Goal: Transaction & Acquisition: Purchase product/service

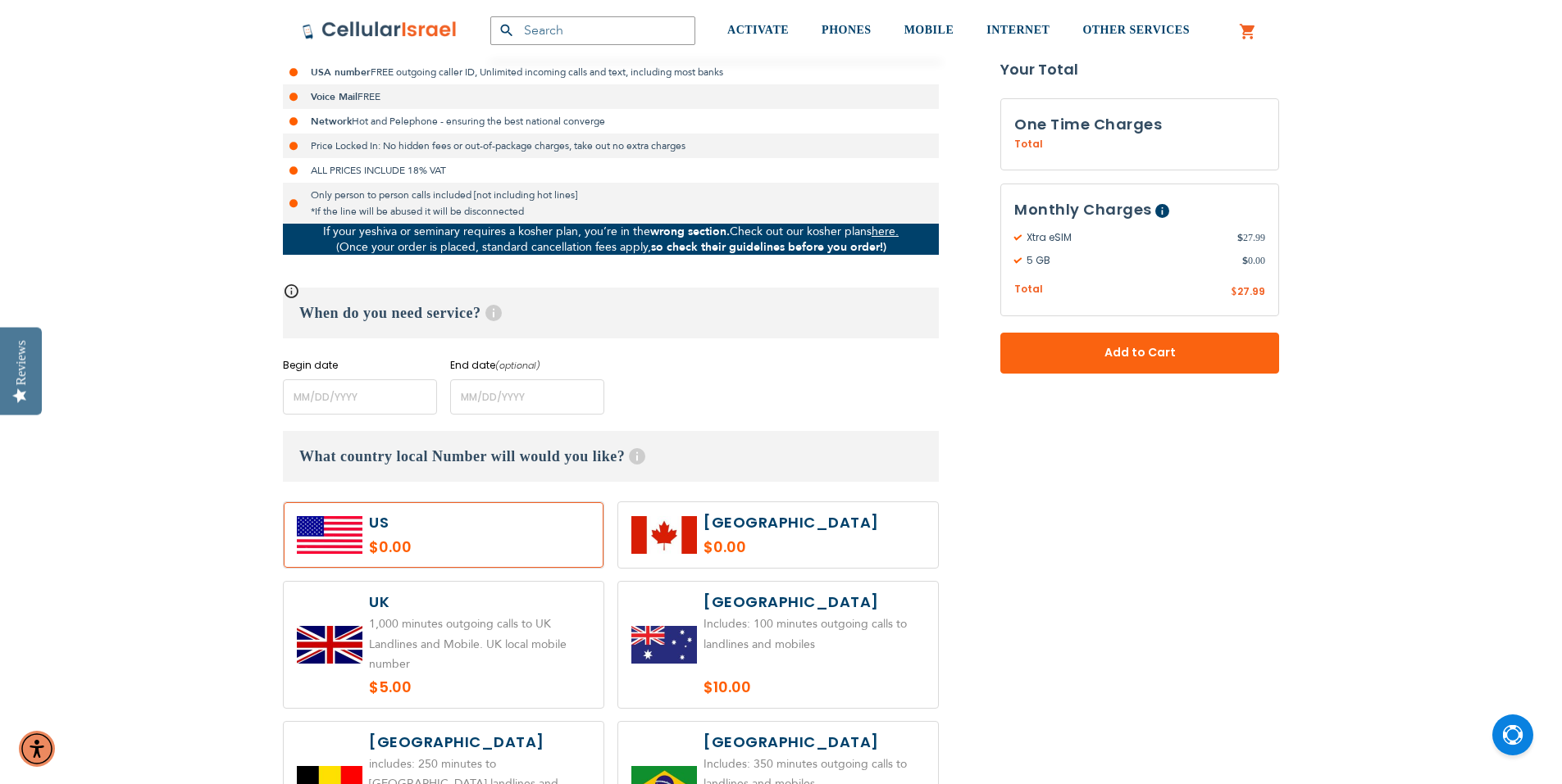
scroll to position [656, 0]
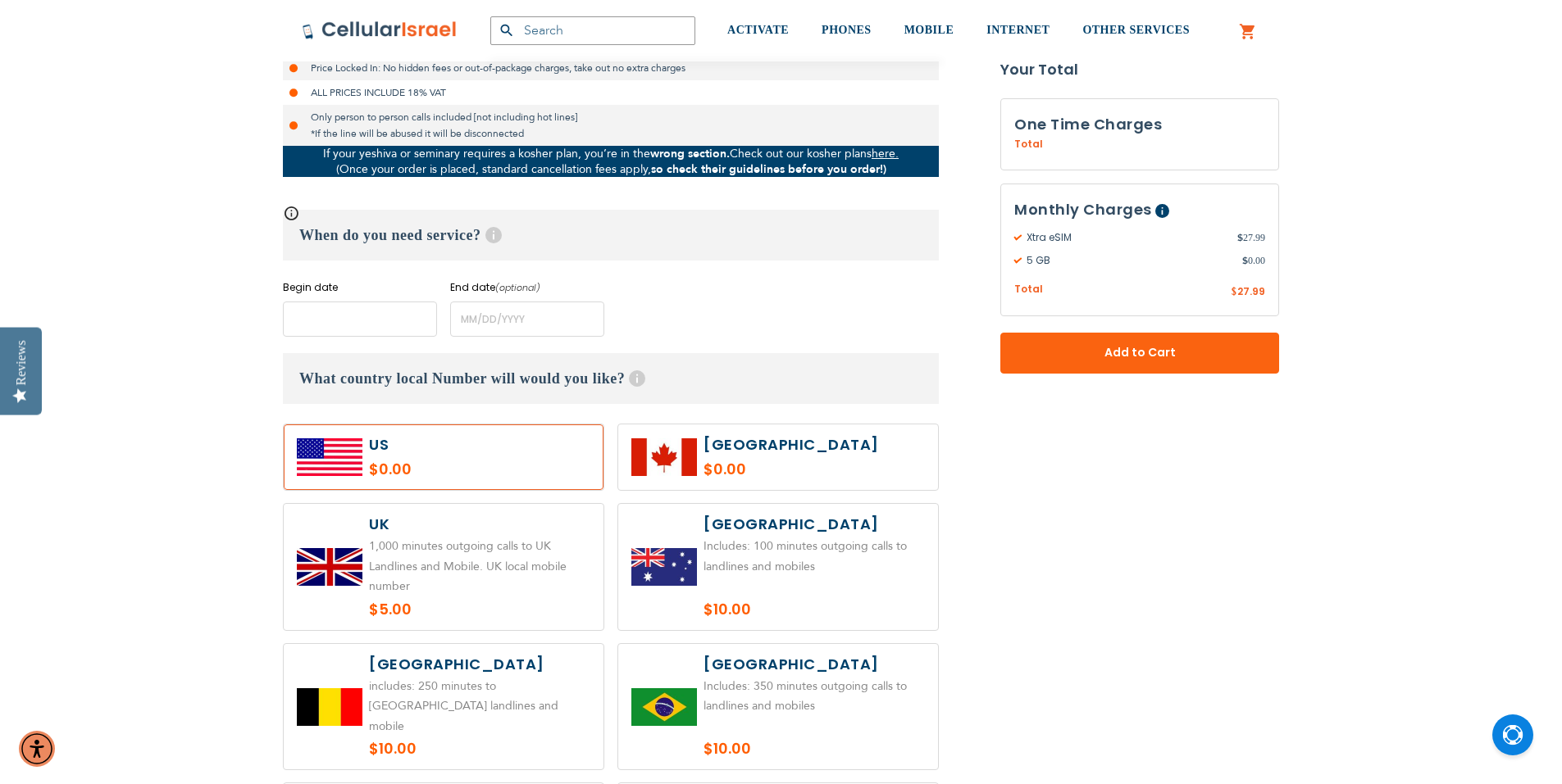
click at [371, 337] on input "name" at bounding box center [359, 319] width 154 height 35
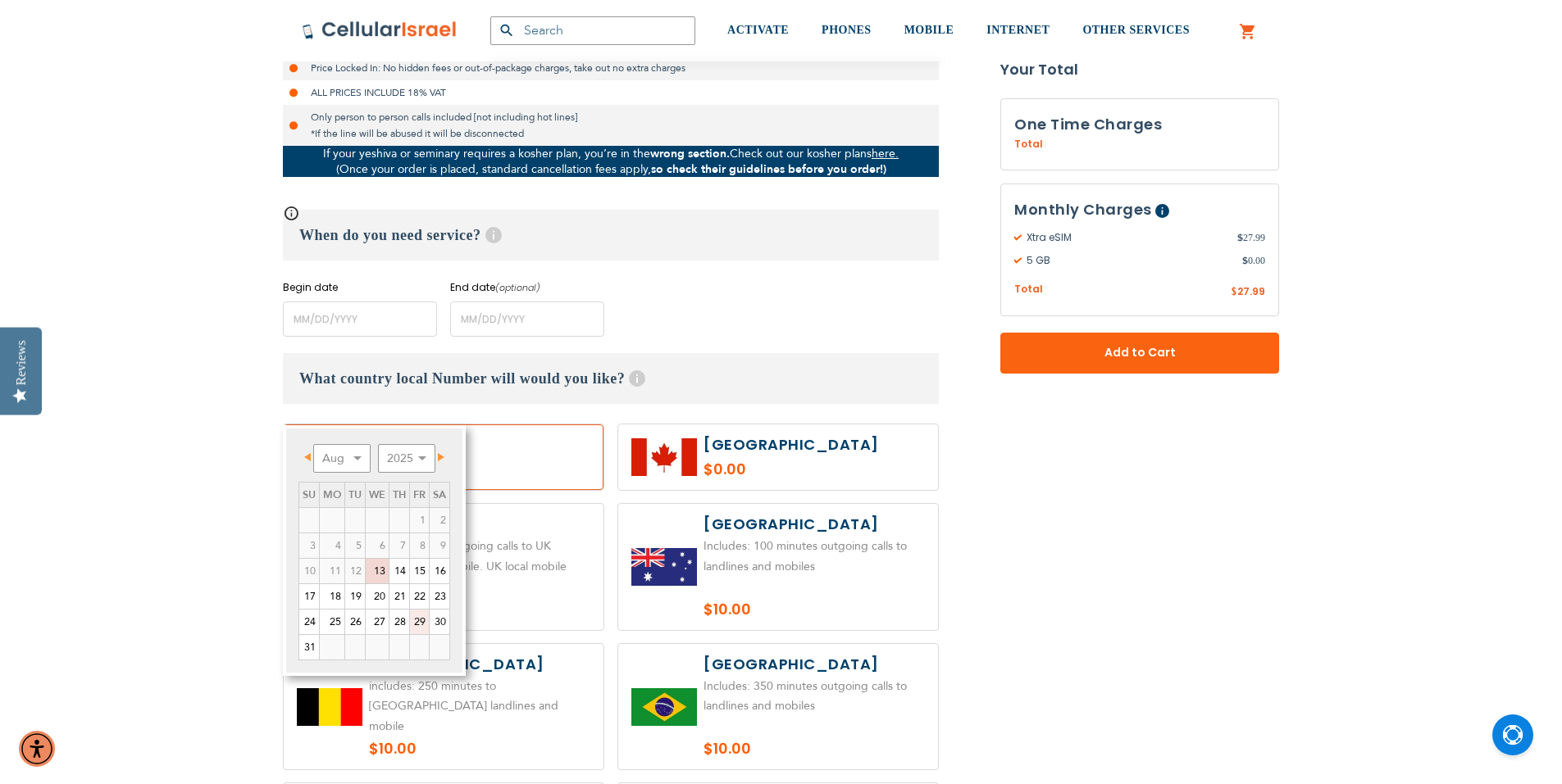
click at [428, 634] on link "29" at bounding box center [419, 622] width 19 height 25
type input "[DATE]"
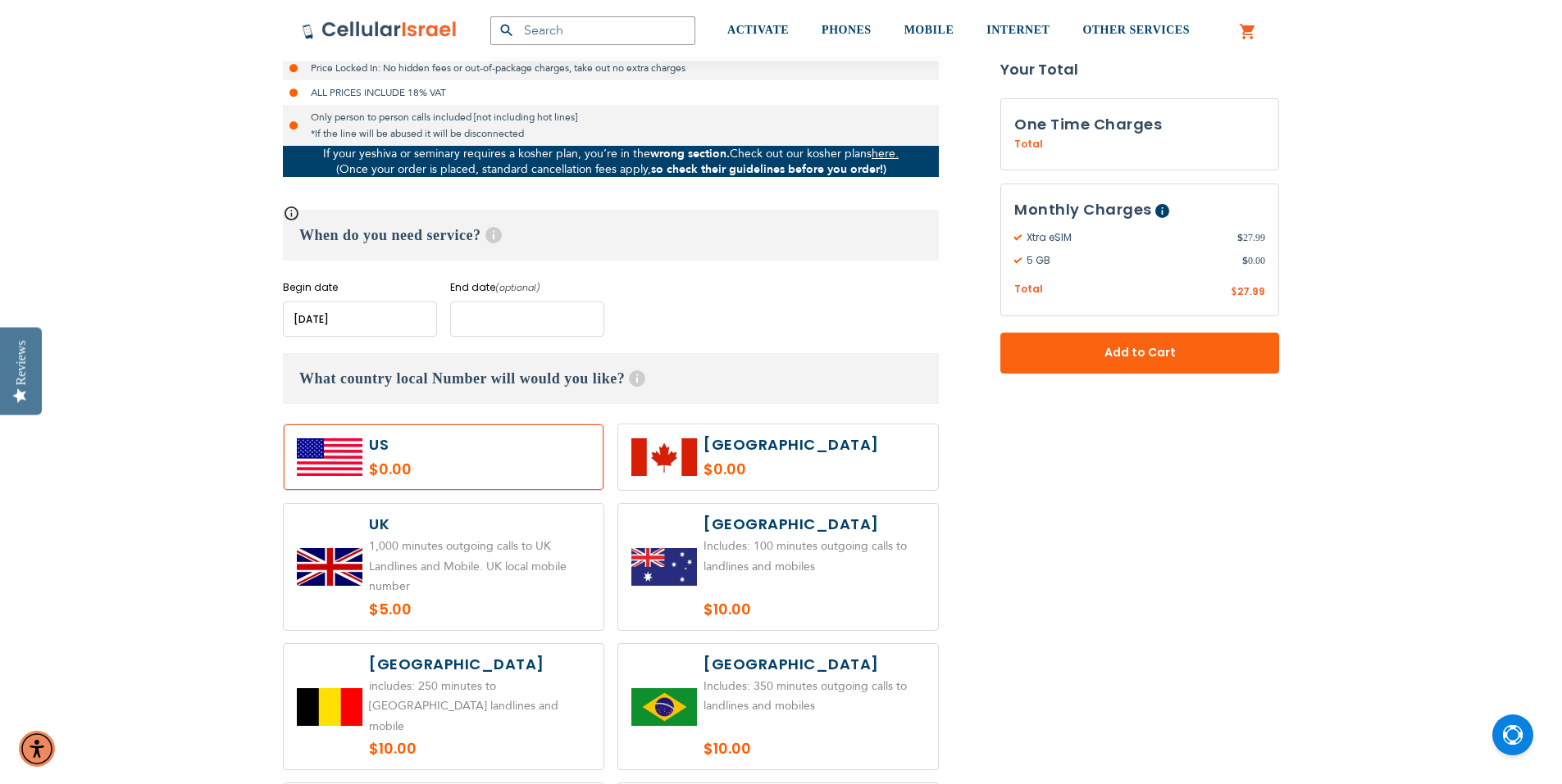
click at [504, 337] on input "name" at bounding box center [527, 319] width 154 height 35
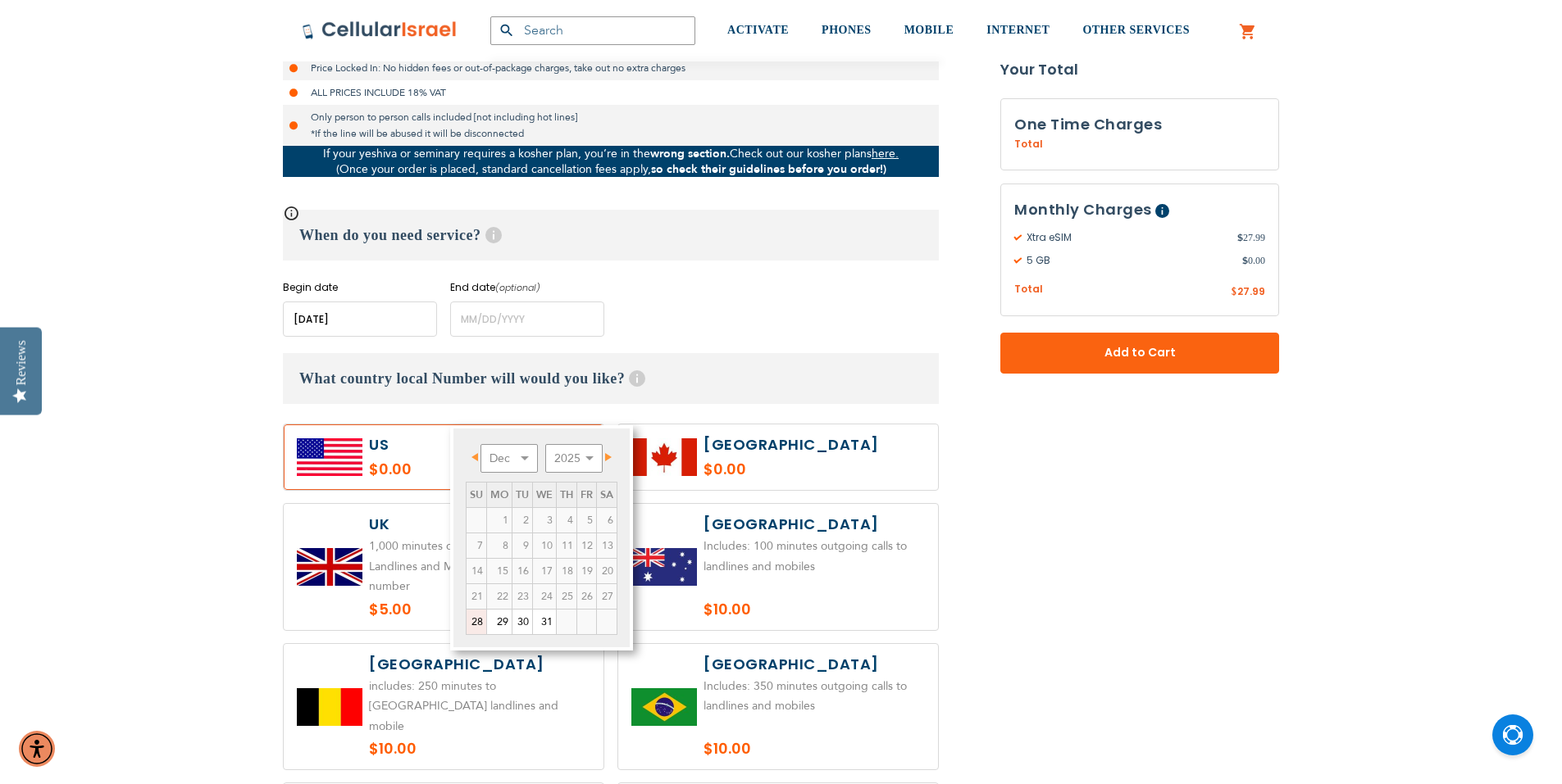
click at [742, 337] on div "Begin date Please enter Start Date End date (optional) Please enter End Date Lo…" at bounding box center [610, 308] width 656 height 57
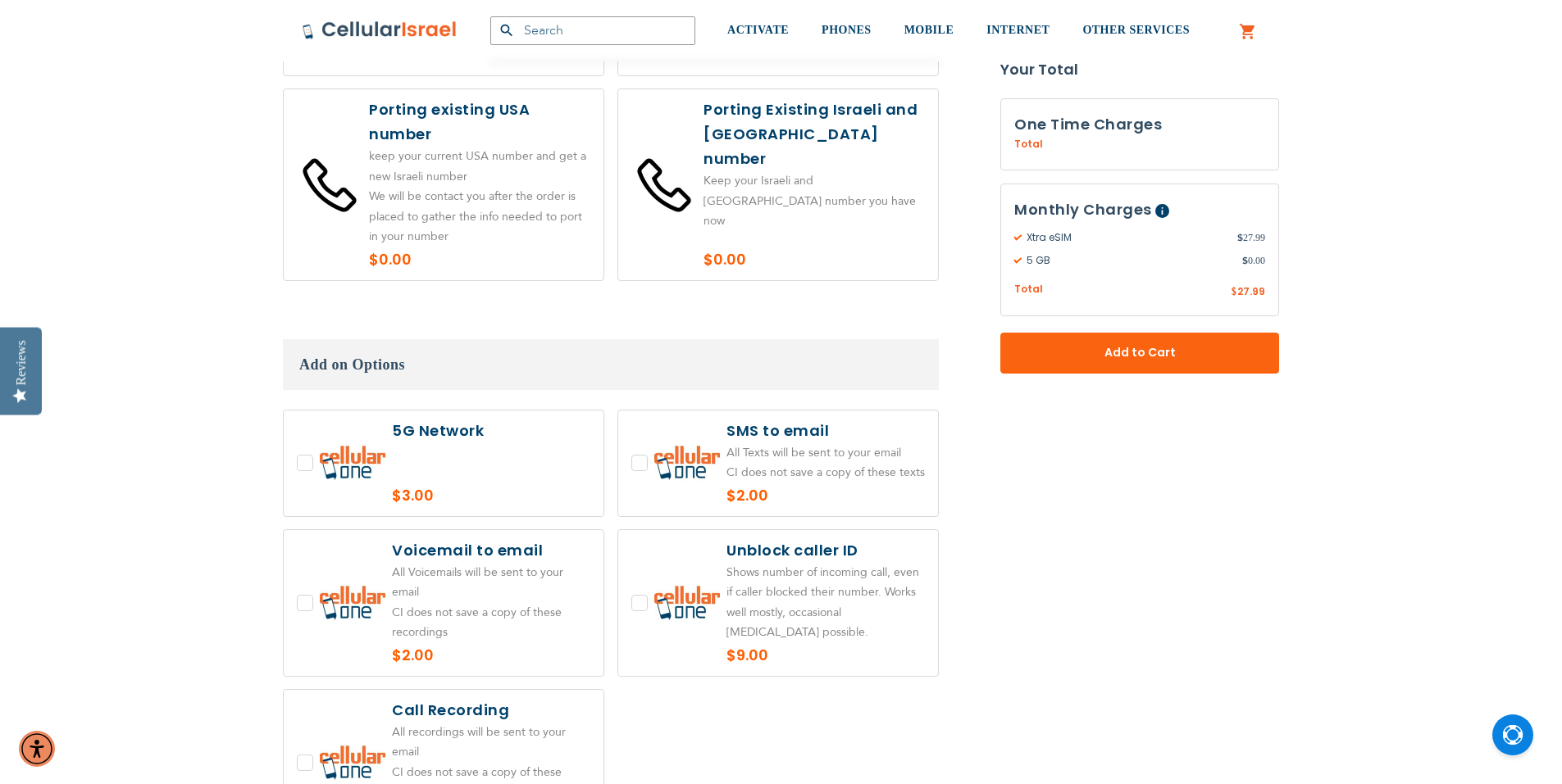
scroll to position [2213, 0]
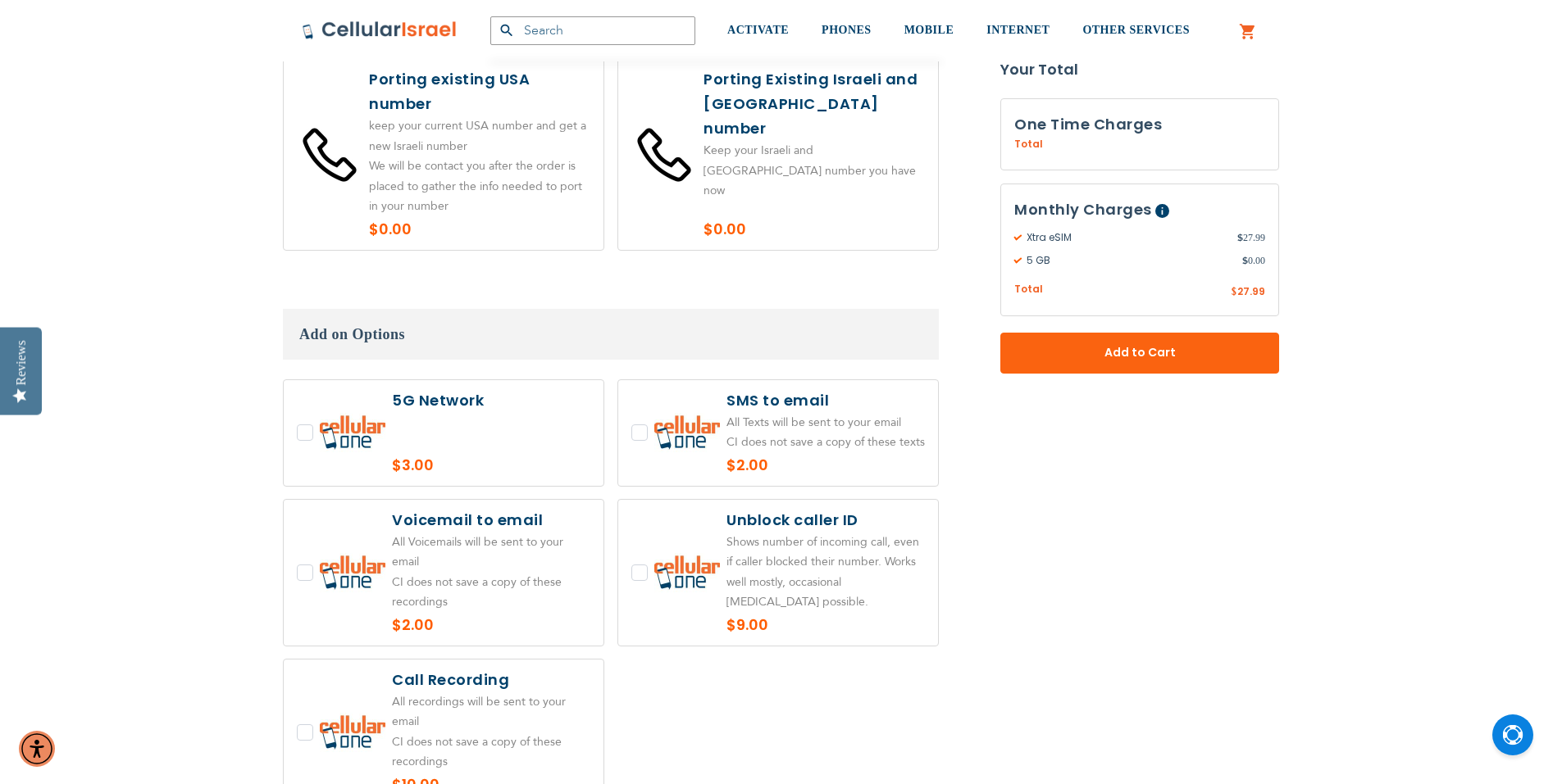
click at [441, 250] on label at bounding box center [443, 154] width 320 height 191
radio input "true"
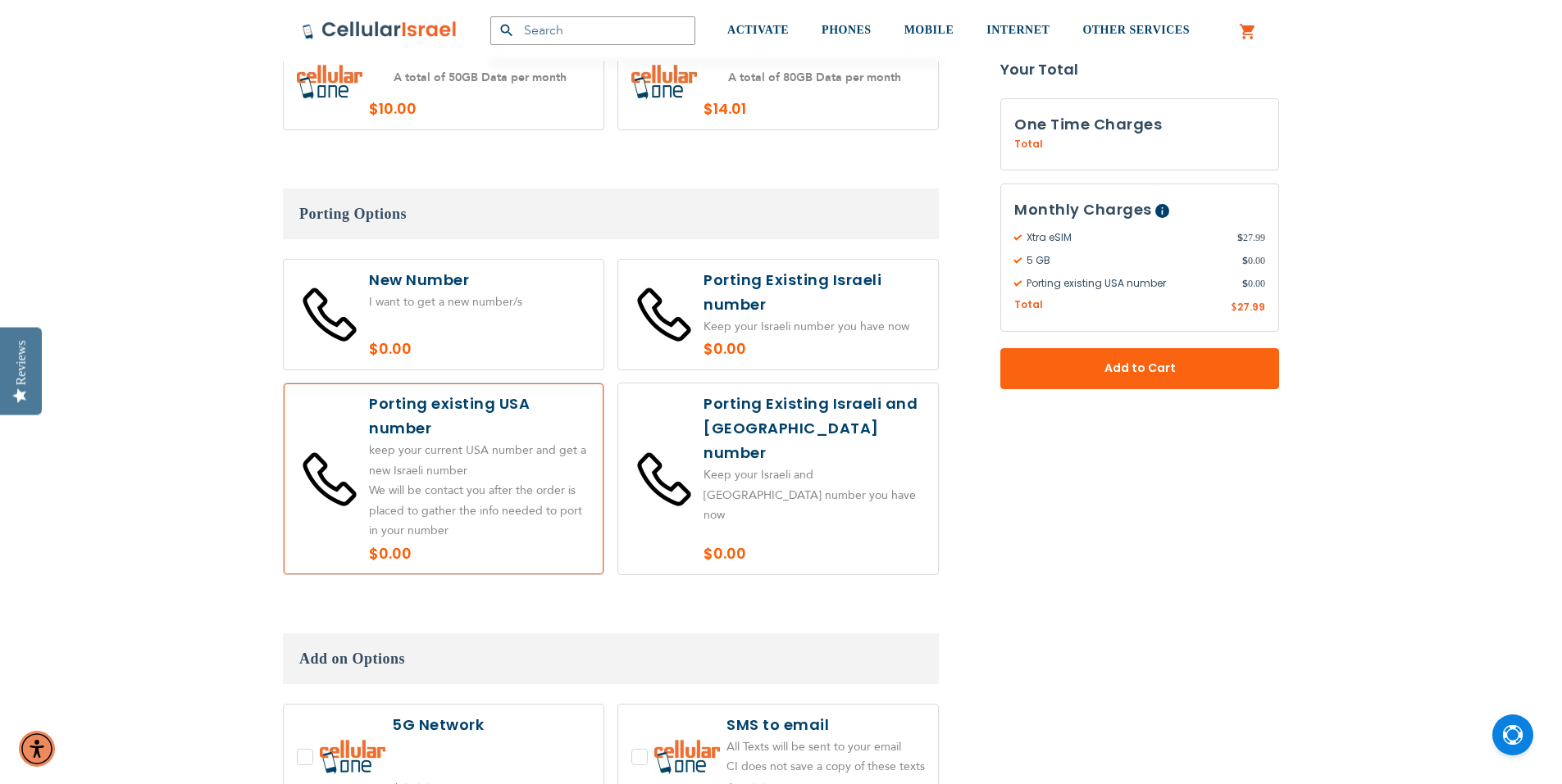
scroll to position [1803, 0]
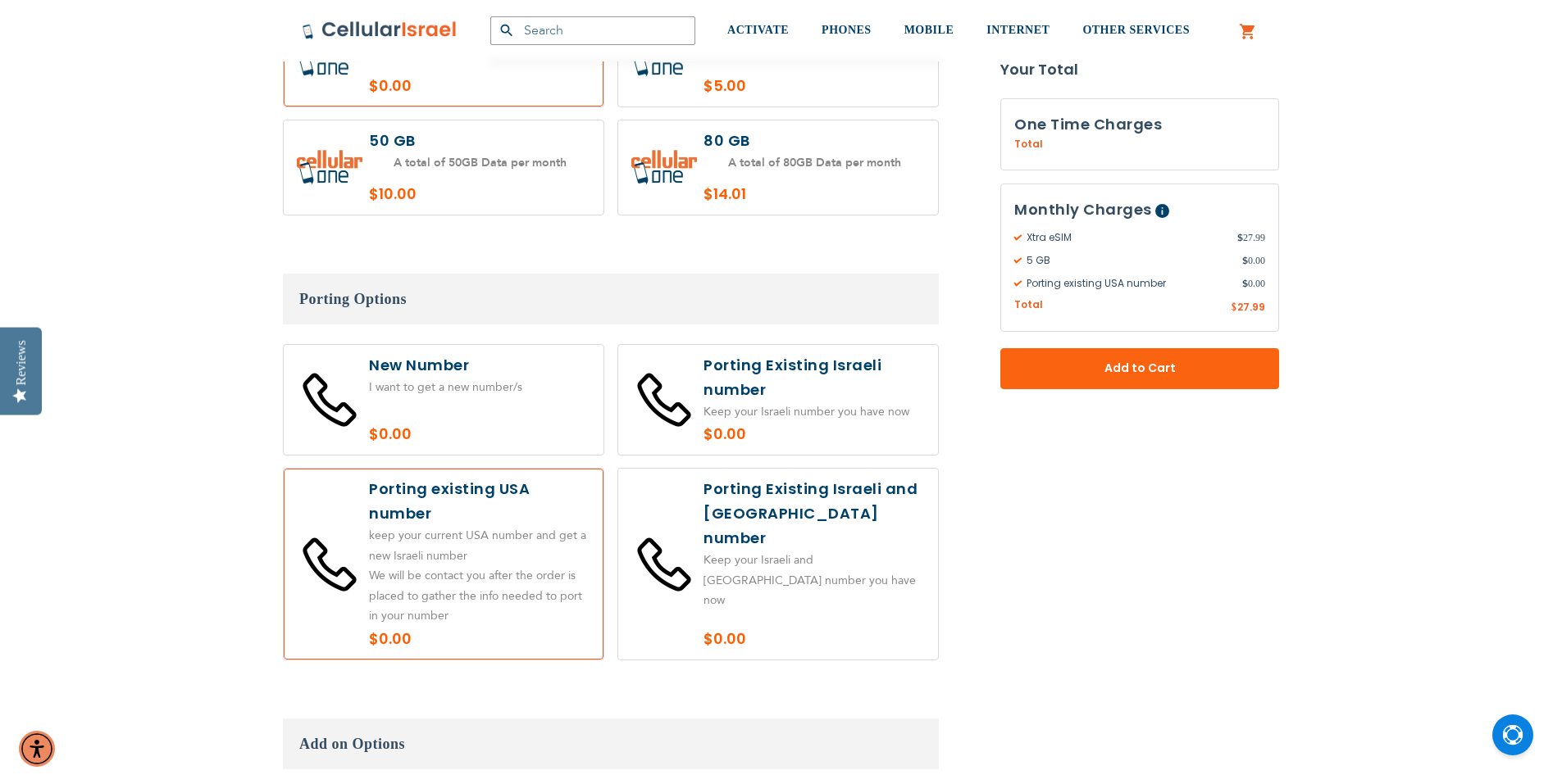
click at [817, 215] on label at bounding box center [778, 167] width 320 height 94
radio input "true"
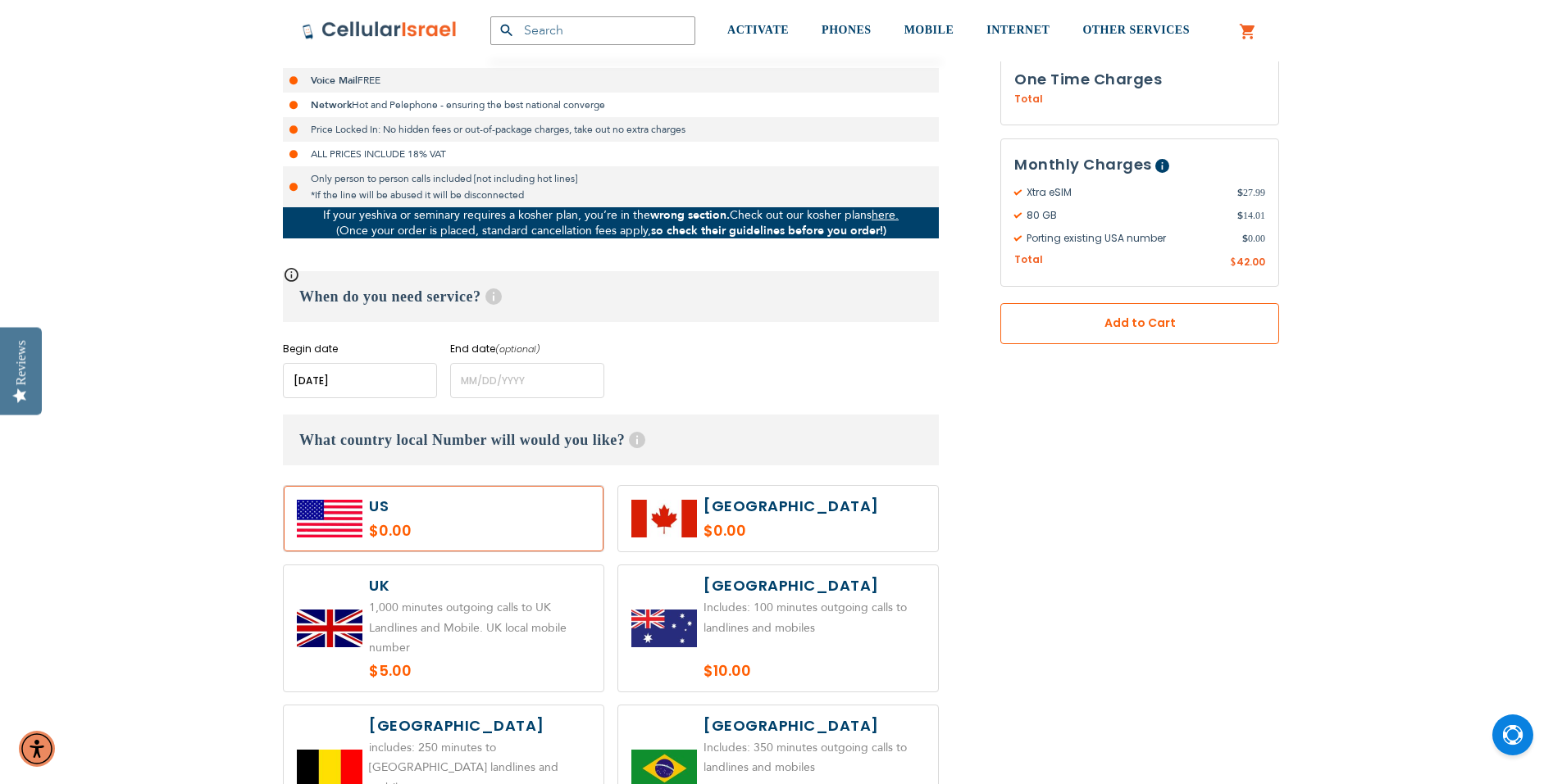
scroll to position [327, 0]
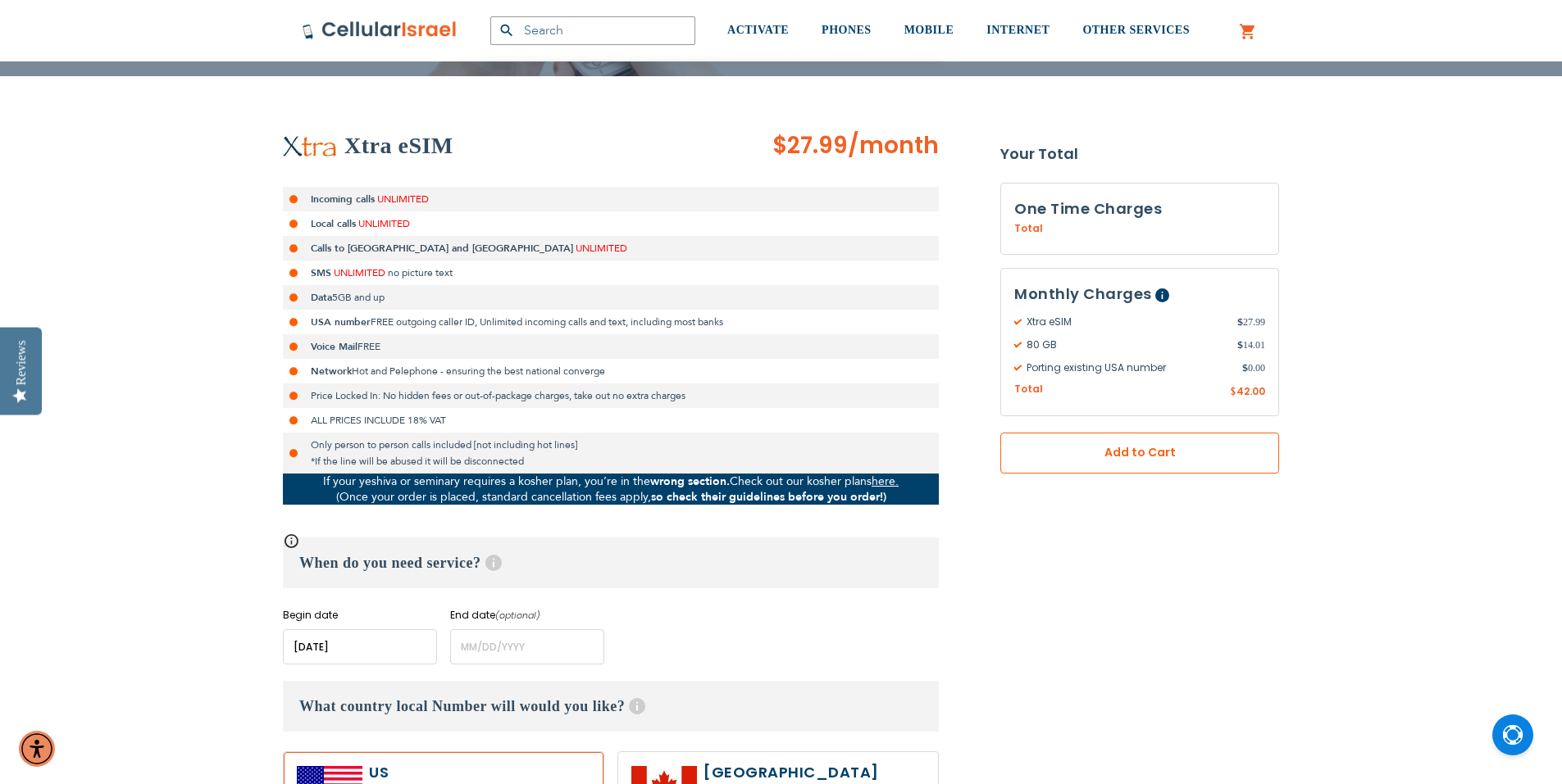
click at [1111, 376] on span "Porting existing USA number" at bounding box center [1128, 368] width 228 height 15
click at [1114, 462] on span "Add to Cart" at bounding box center [1139, 452] width 171 height 17
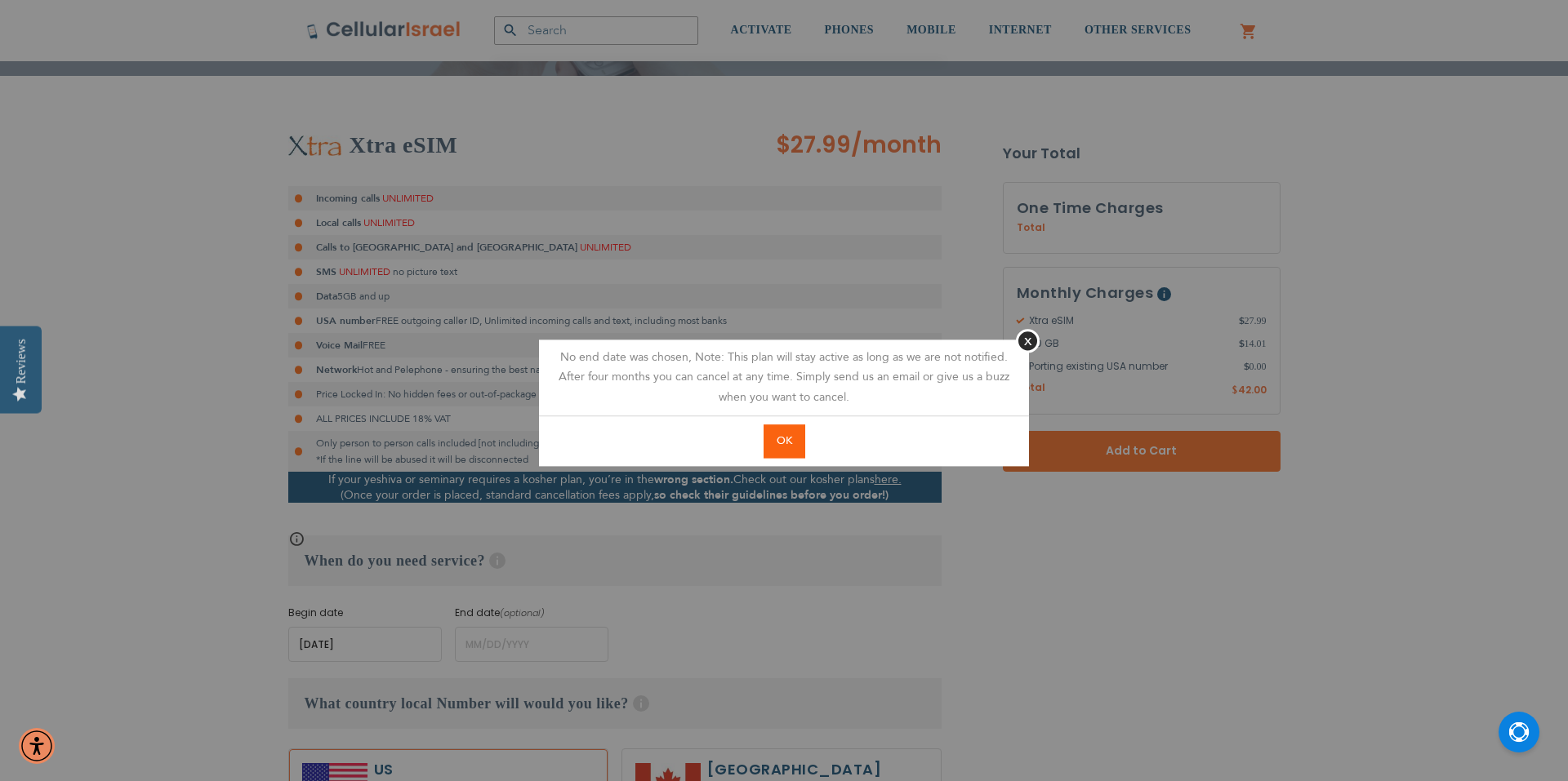
click at [776, 448] on span "OK" at bounding box center [784, 441] width 16 height 15
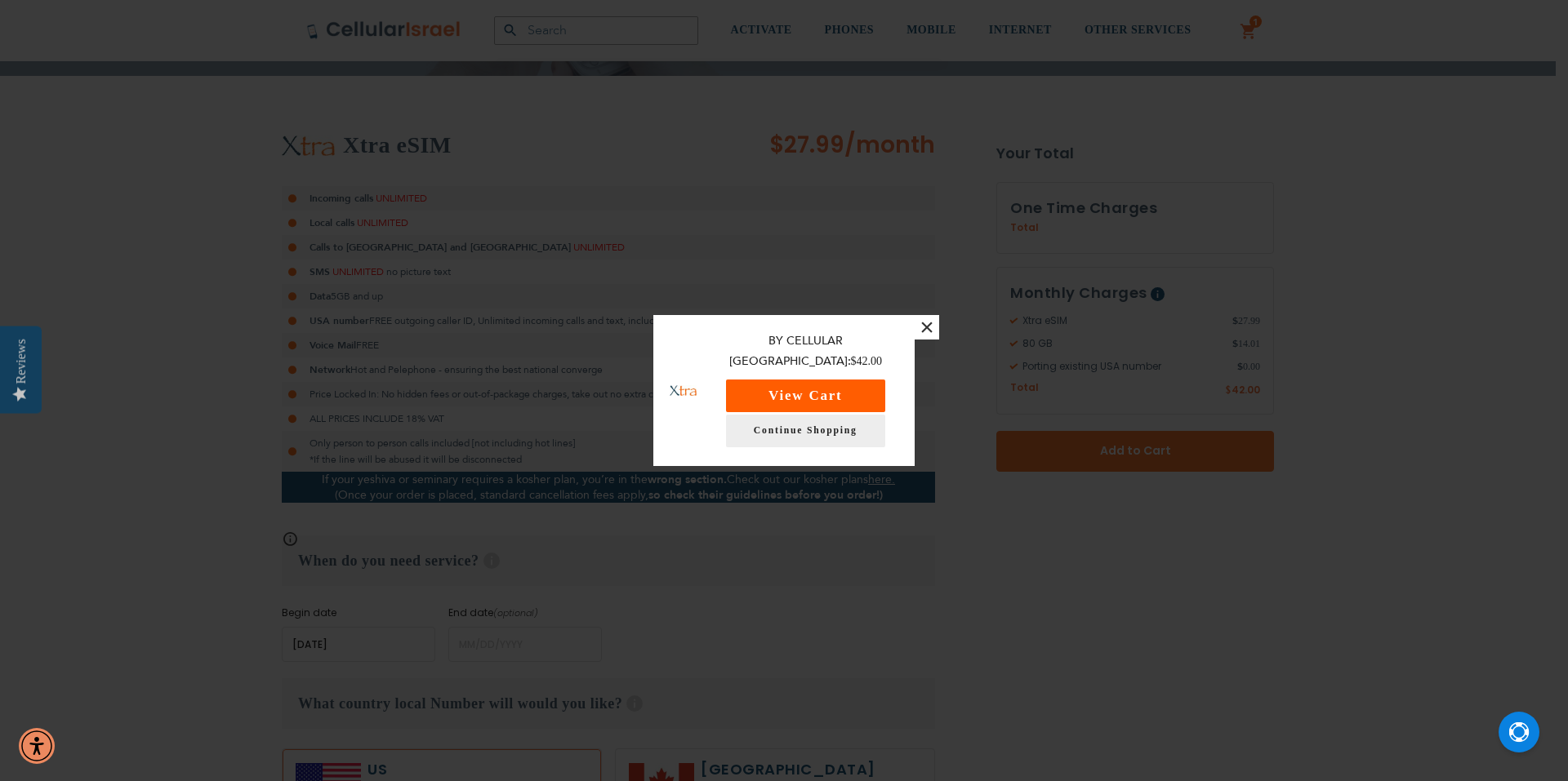
click at [823, 408] on button "View Cart" at bounding box center [805, 395] width 159 height 32
